Goal: Transaction & Acquisition: Subscribe to service/newsletter

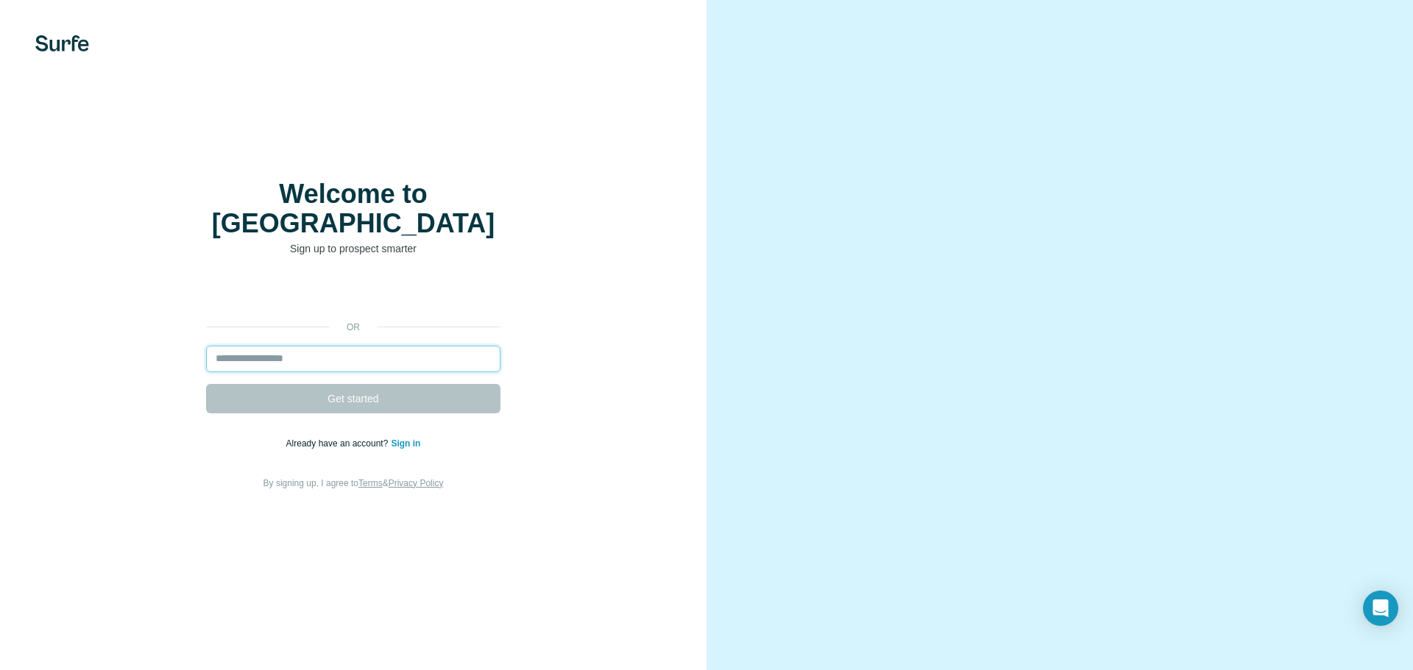
click at [236, 347] on input "email" at bounding box center [353, 359] width 294 height 26
type input "**********"
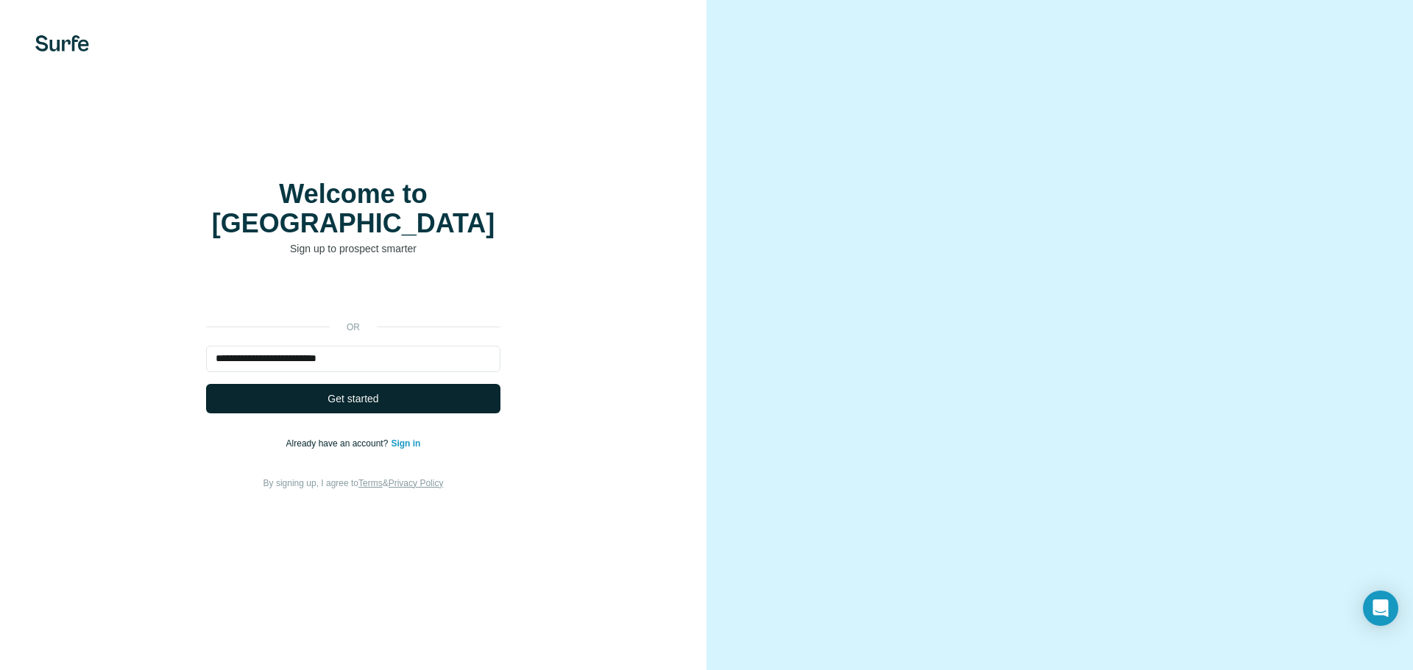
click at [304, 384] on button "Get started" at bounding box center [353, 398] width 294 height 29
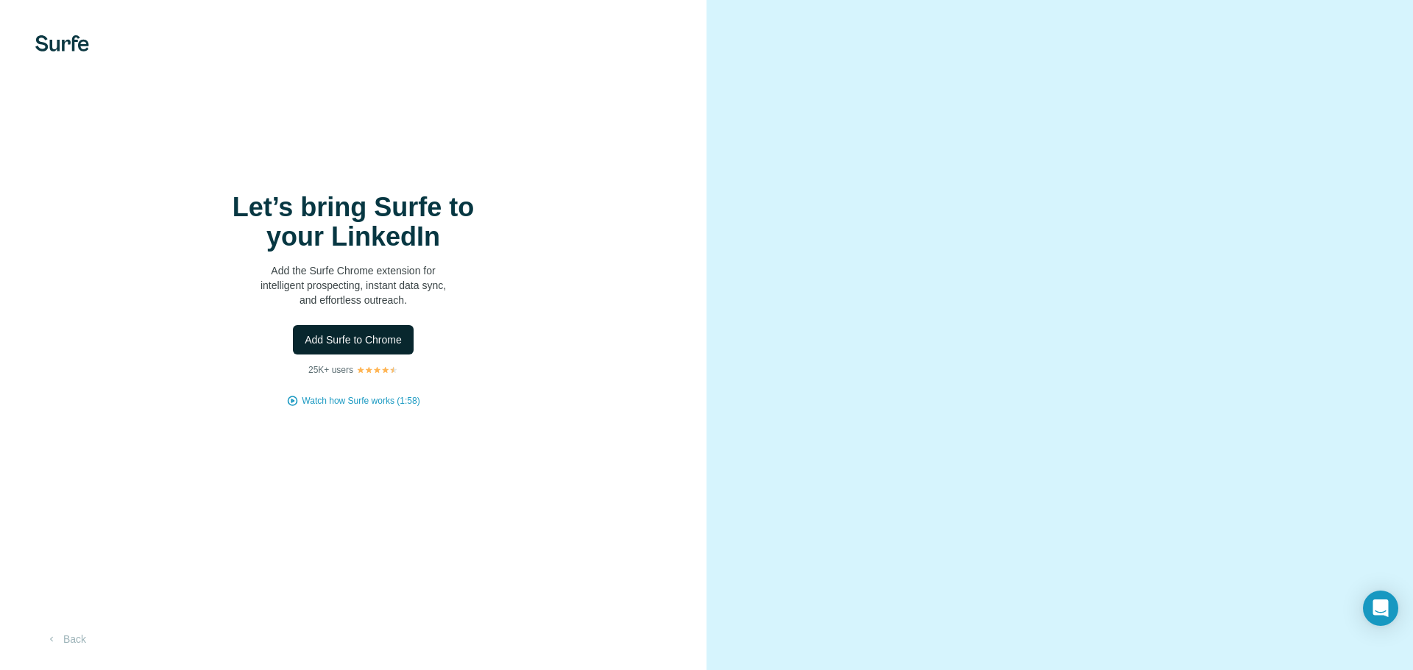
click at [357, 340] on span "Add Surfe to Chrome" at bounding box center [353, 340] width 97 height 15
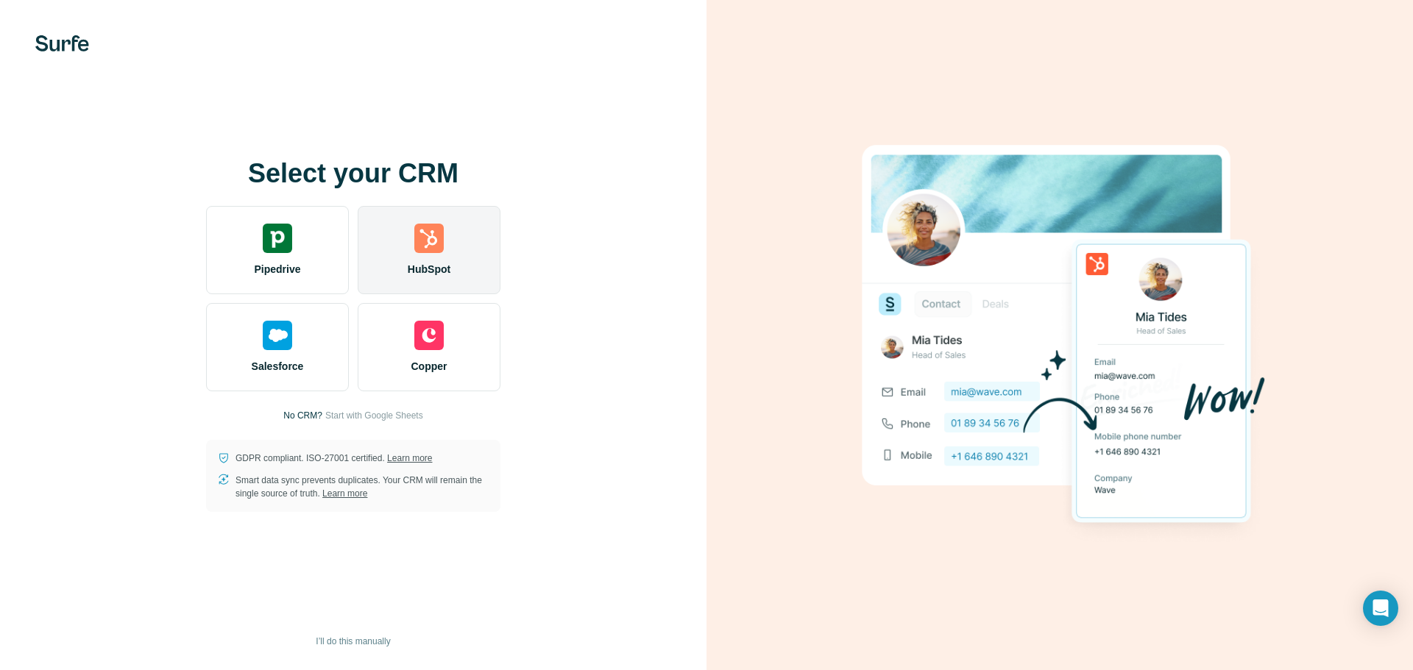
click at [426, 241] on img at bounding box center [428, 238] width 29 height 29
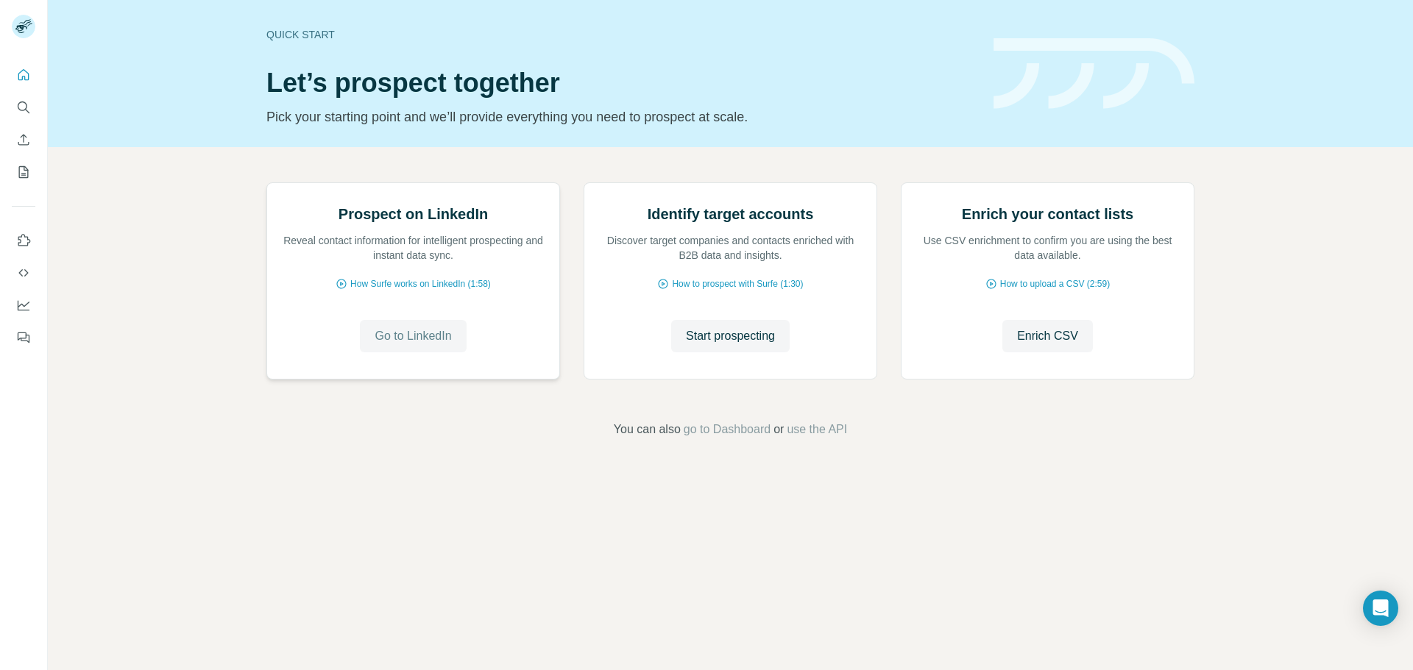
click at [401, 345] on span "Go to LinkedIn" at bounding box center [413, 336] width 77 height 18
